Goal: Task Accomplishment & Management: Manage account settings

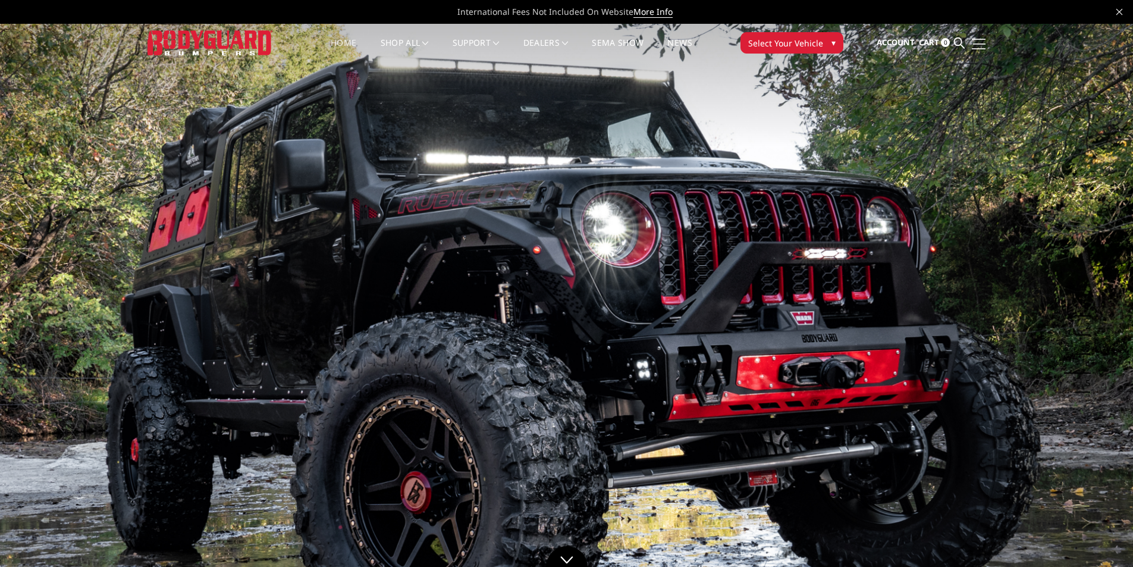
click at [978, 46] on link at bounding box center [977, 43] width 17 height 12
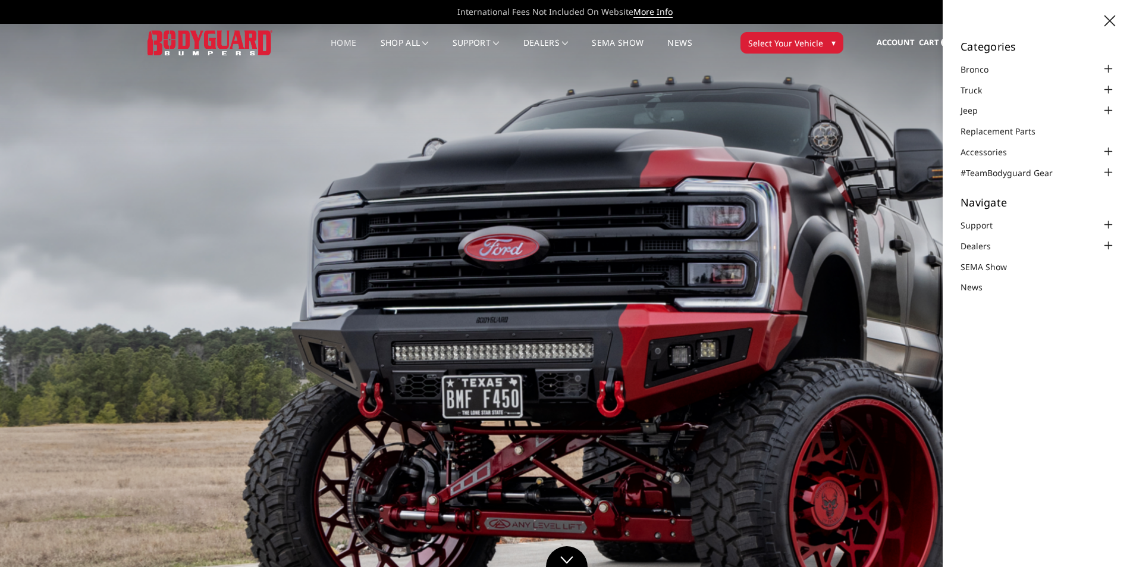
click at [986, 349] on div "Categories Bronco 2021-2025 Bronco Front 2021-2025 Bronco Rear 2021-2025 Bronco…" at bounding box center [1038, 283] width 190 height 567
click at [877, 159] on img at bounding box center [566, 343] width 1133 height 638
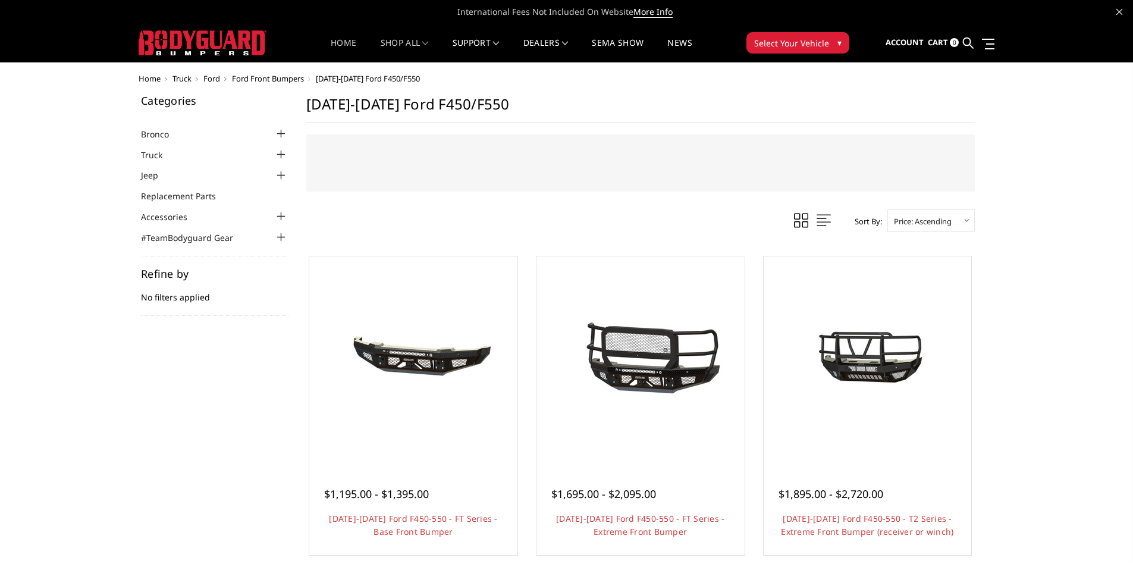
click at [334, 43] on link "Home" at bounding box center [344, 50] width 26 height 23
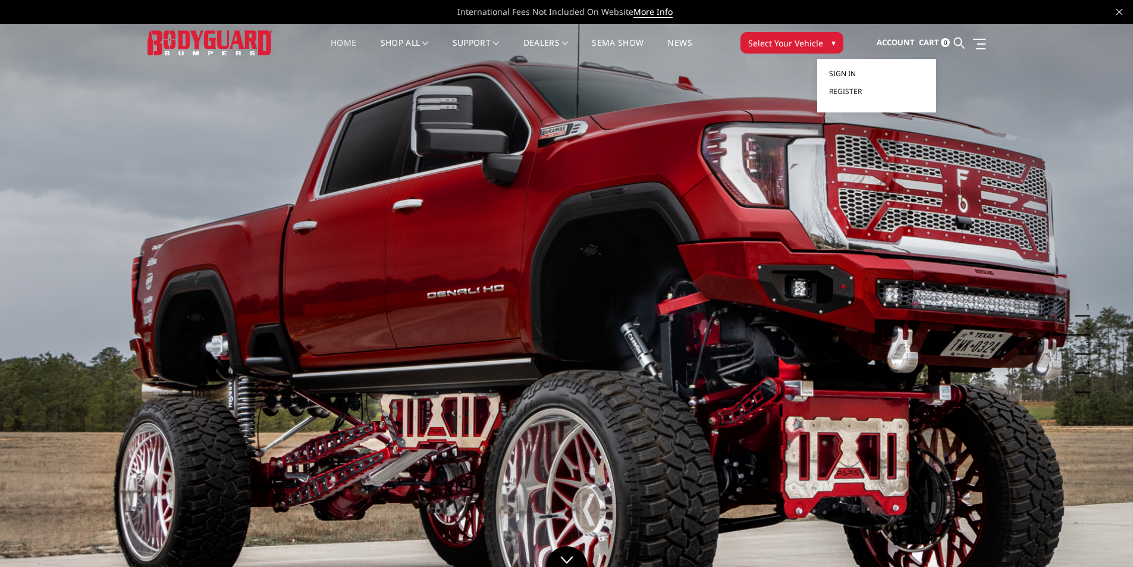
click at [855, 76] on span "Sign in" at bounding box center [842, 73] width 27 height 10
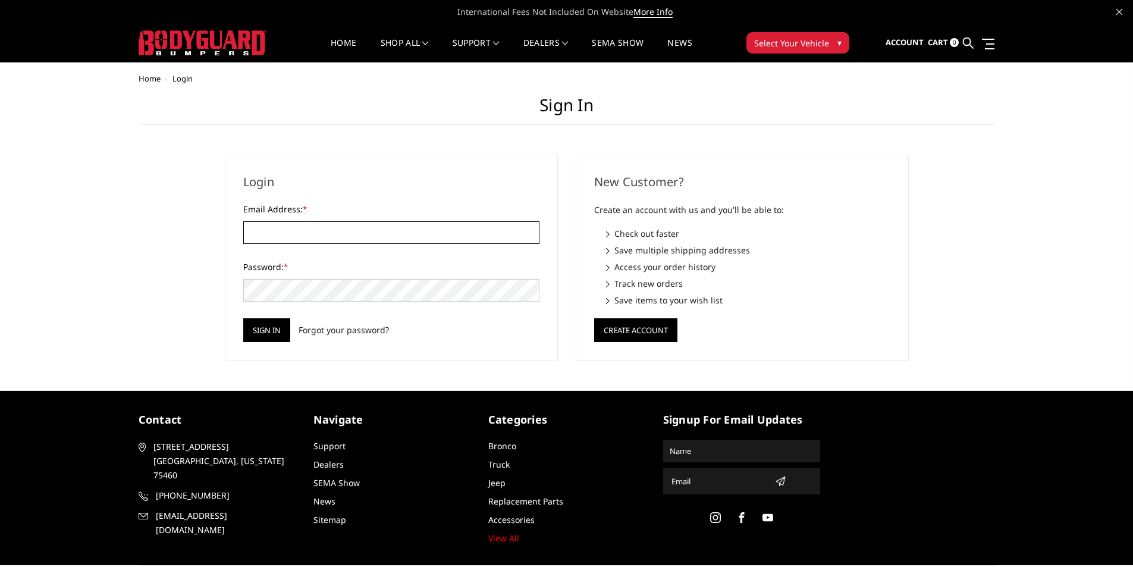
click at [275, 227] on input "Email Address: *" at bounding box center [391, 232] width 296 height 23
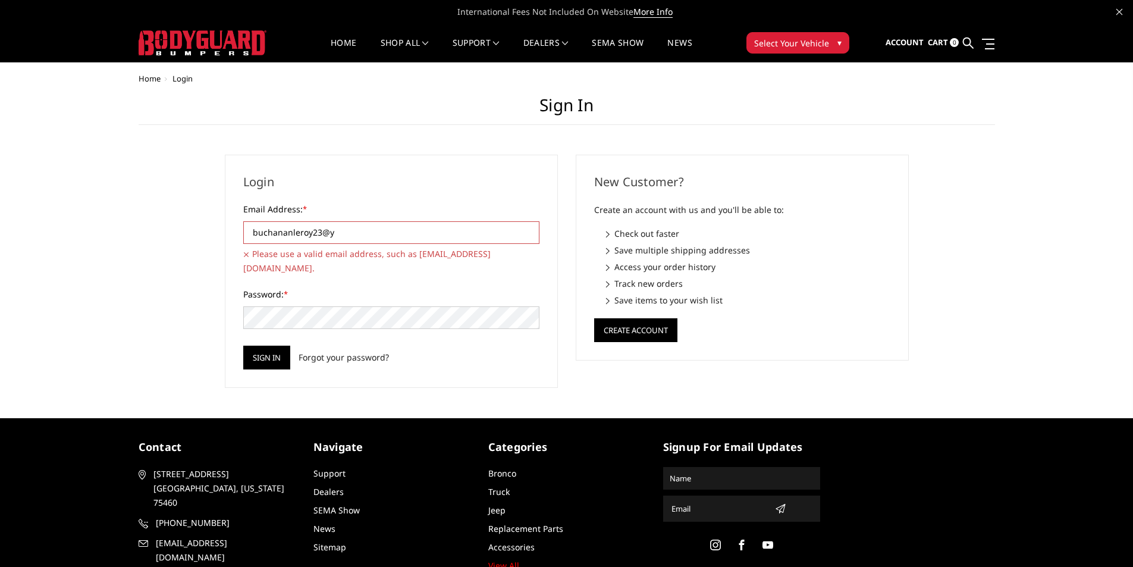
type input "buchananleroy23@yahoo.com"
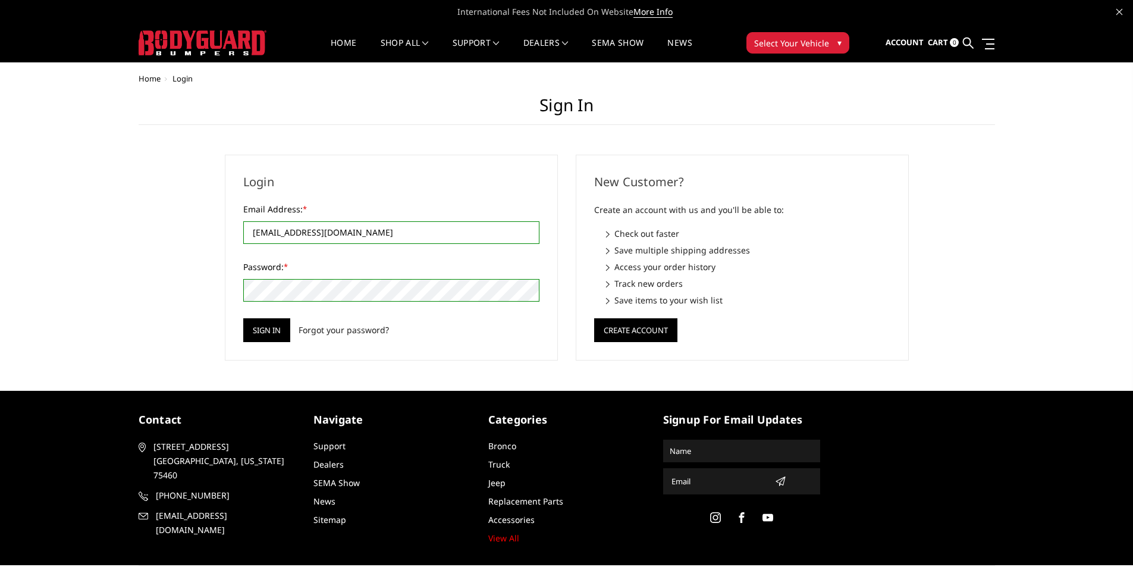
click at [243, 318] on input "Sign in" at bounding box center [266, 330] width 47 height 24
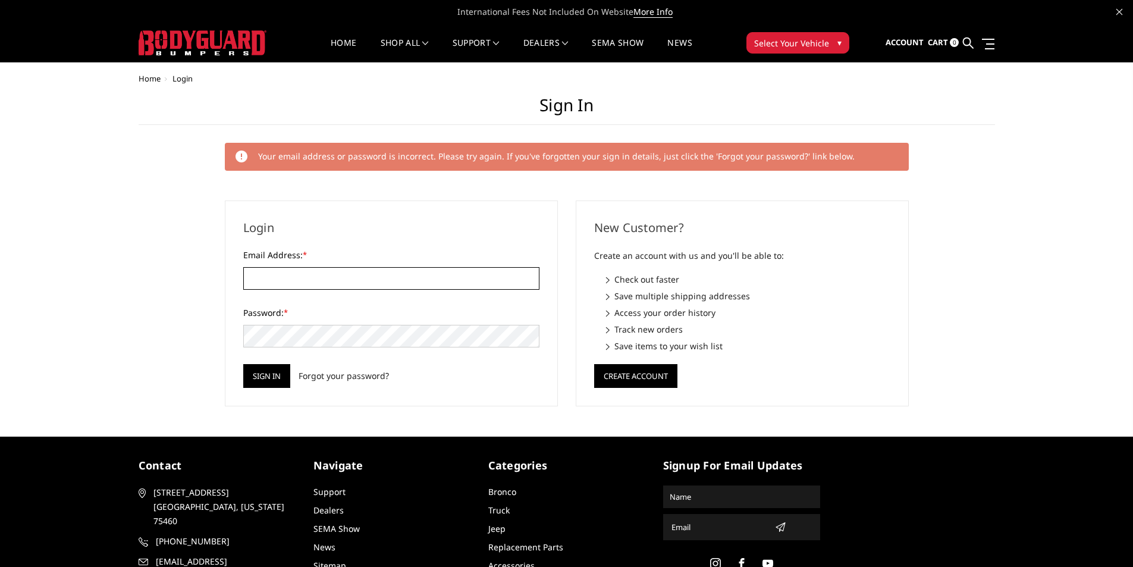
click at [266, 273] on input "Email Address: *" at bounding box center [391, 278] width 296 height 23
click at [128, 250] on div "Home Login Sign in Your email address or password is incorrect. Please try agai…" at bounding box center [566, 240] width 1133 height 332
